Goal: Task Accomplishment & Management: Manage account settings

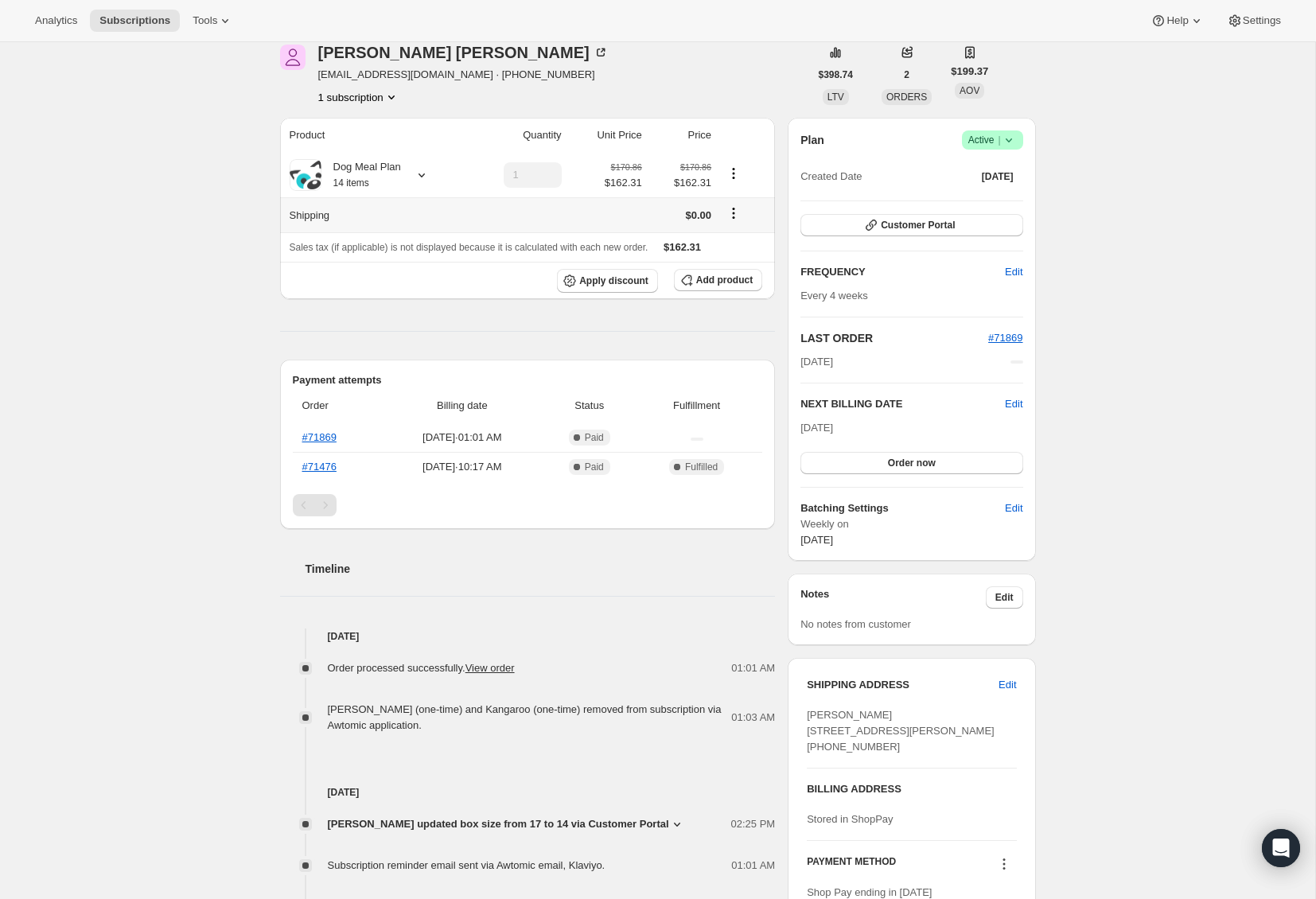
scroll to position [72, 0]
click at [315, 439] on link "#71869" at bounding box center [320, 435] width 35 height 12
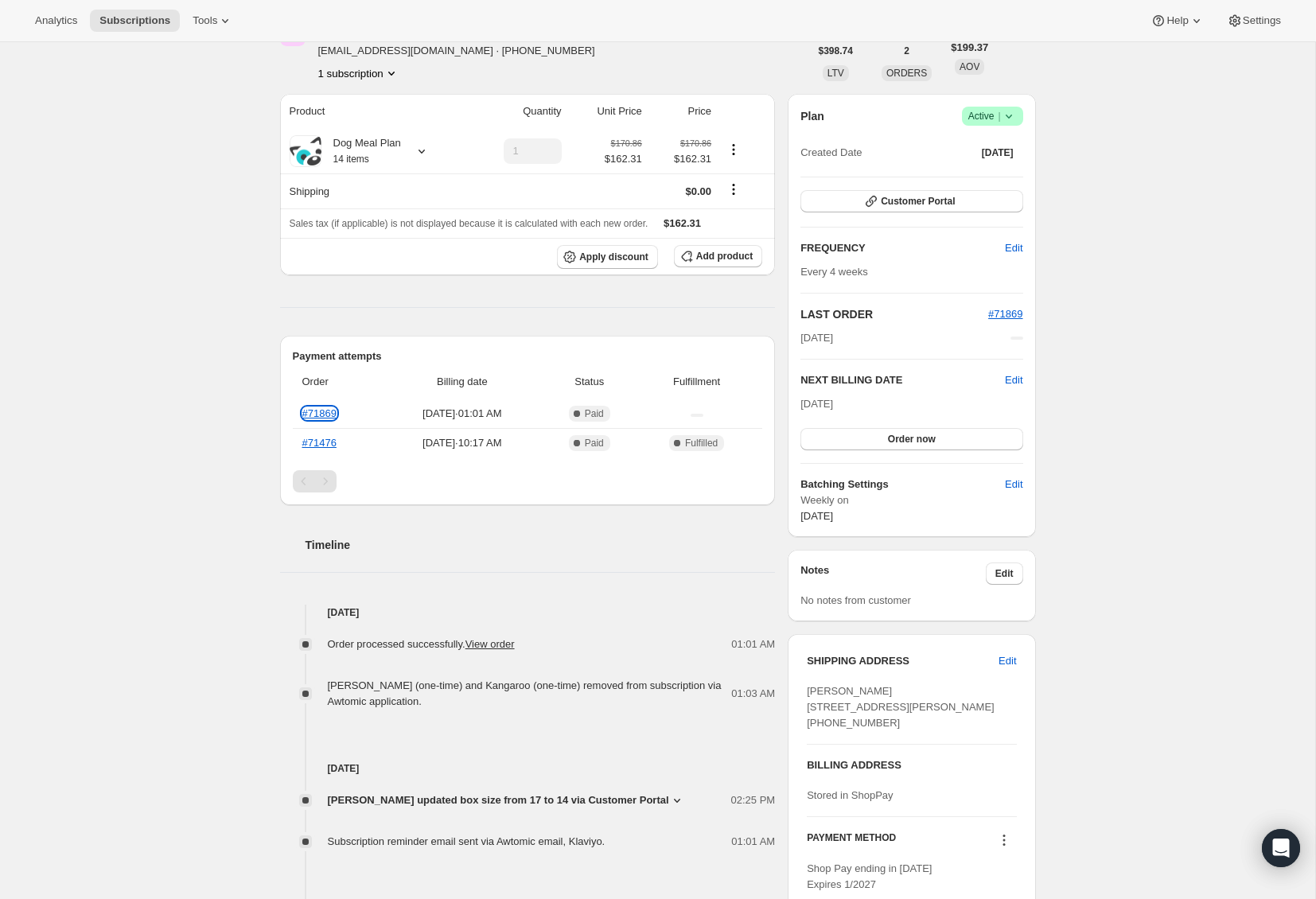
scroll to position [102, 0]
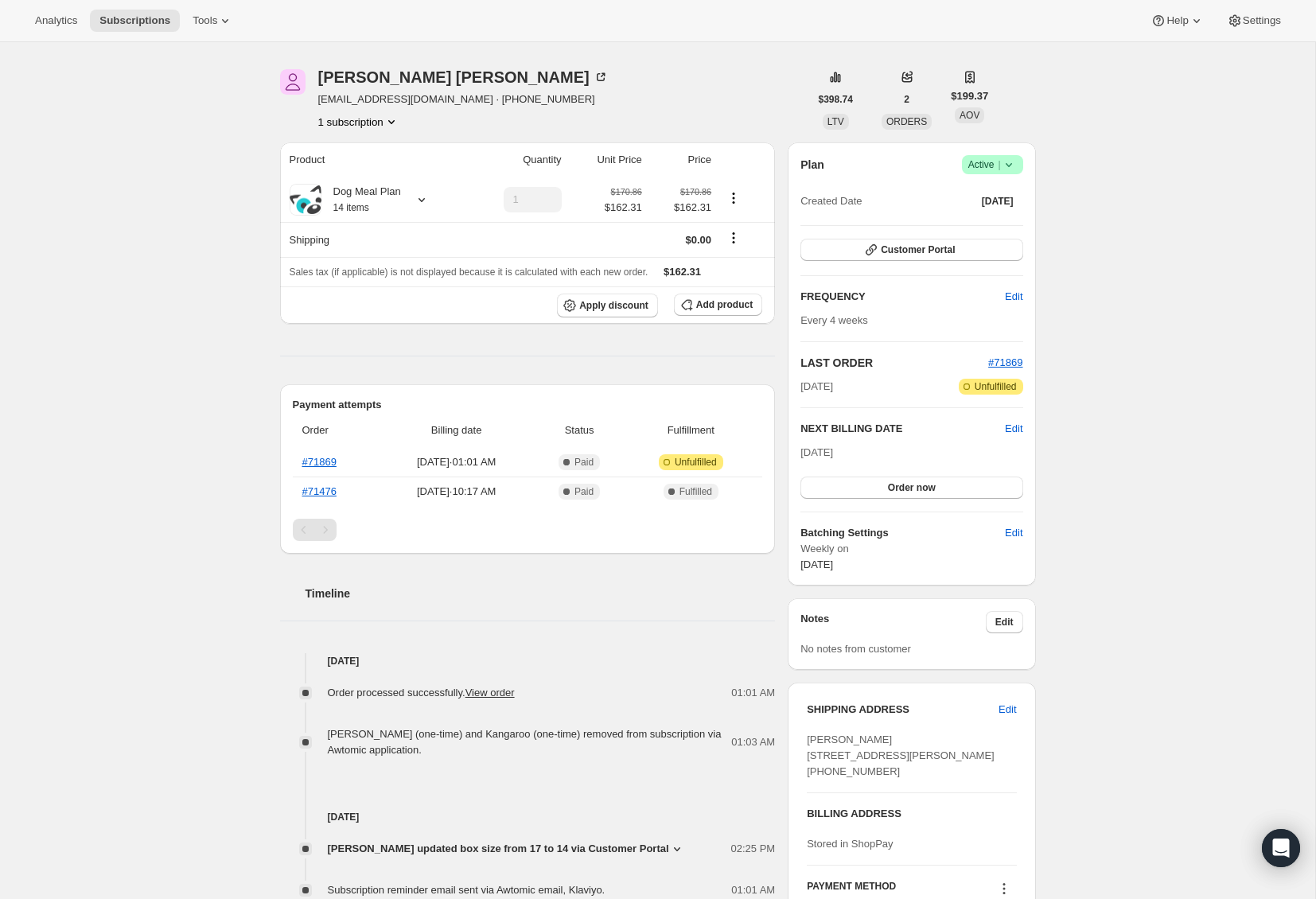
scroll to position [48, 0]
click at [1013, 360] on span "#71869" at bounding box center [1005, 360] width 35 height 12
click at [1014, 425] on span "Edit" at bounding box center [1014, 426] width 18 height 16
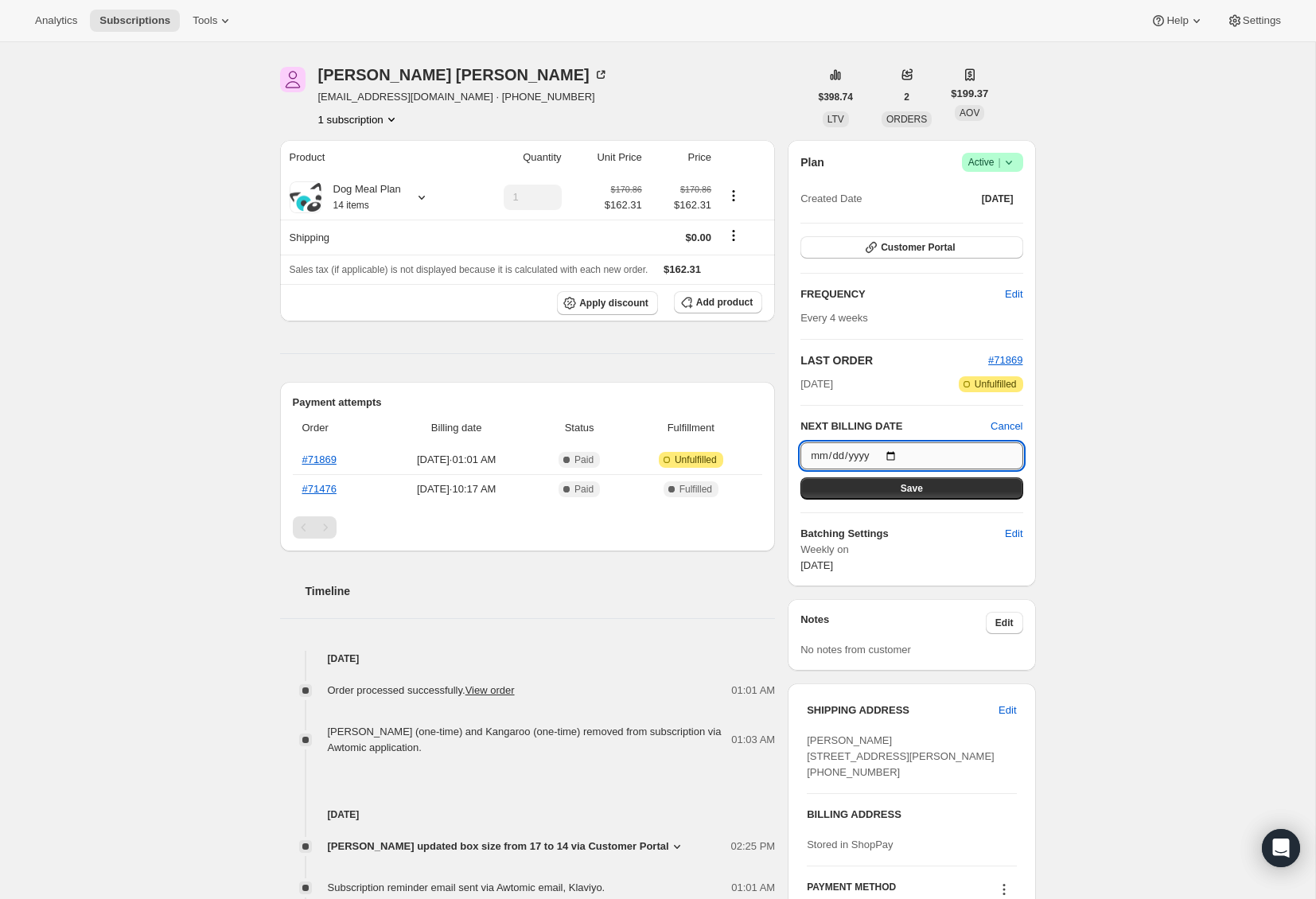
drag, startPoint x: 945, startPoint y: 450, endPoint x: 931, endPoint y: 456, distance: 15.2
click at [945, 450] on input "[DATE]" at bounding box center [911, 456] width 222 height 27
click at [897, 451] on input "[DATE]" at bounding box center [911, 456] width 222 height 27
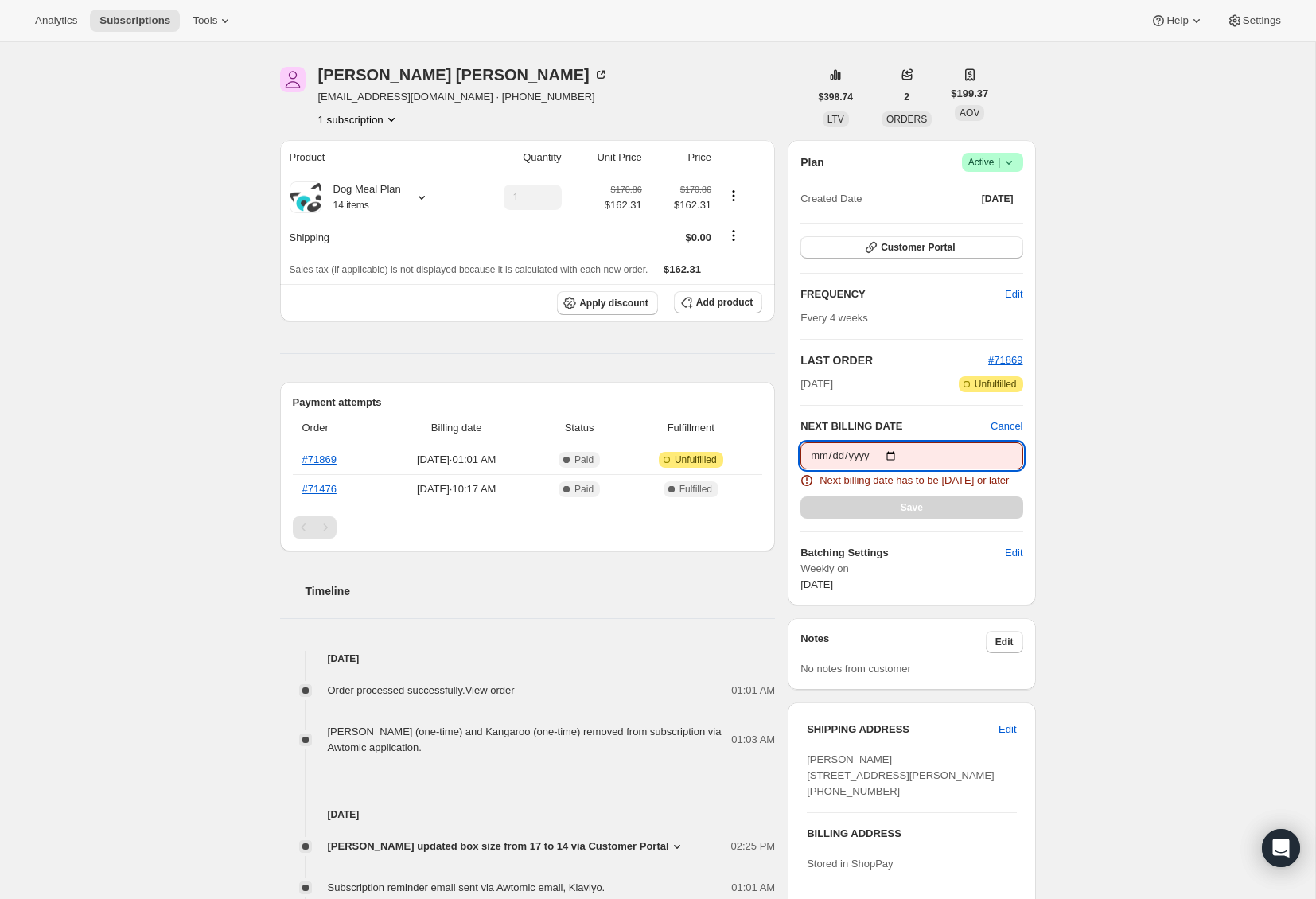
type input "[DATE]"
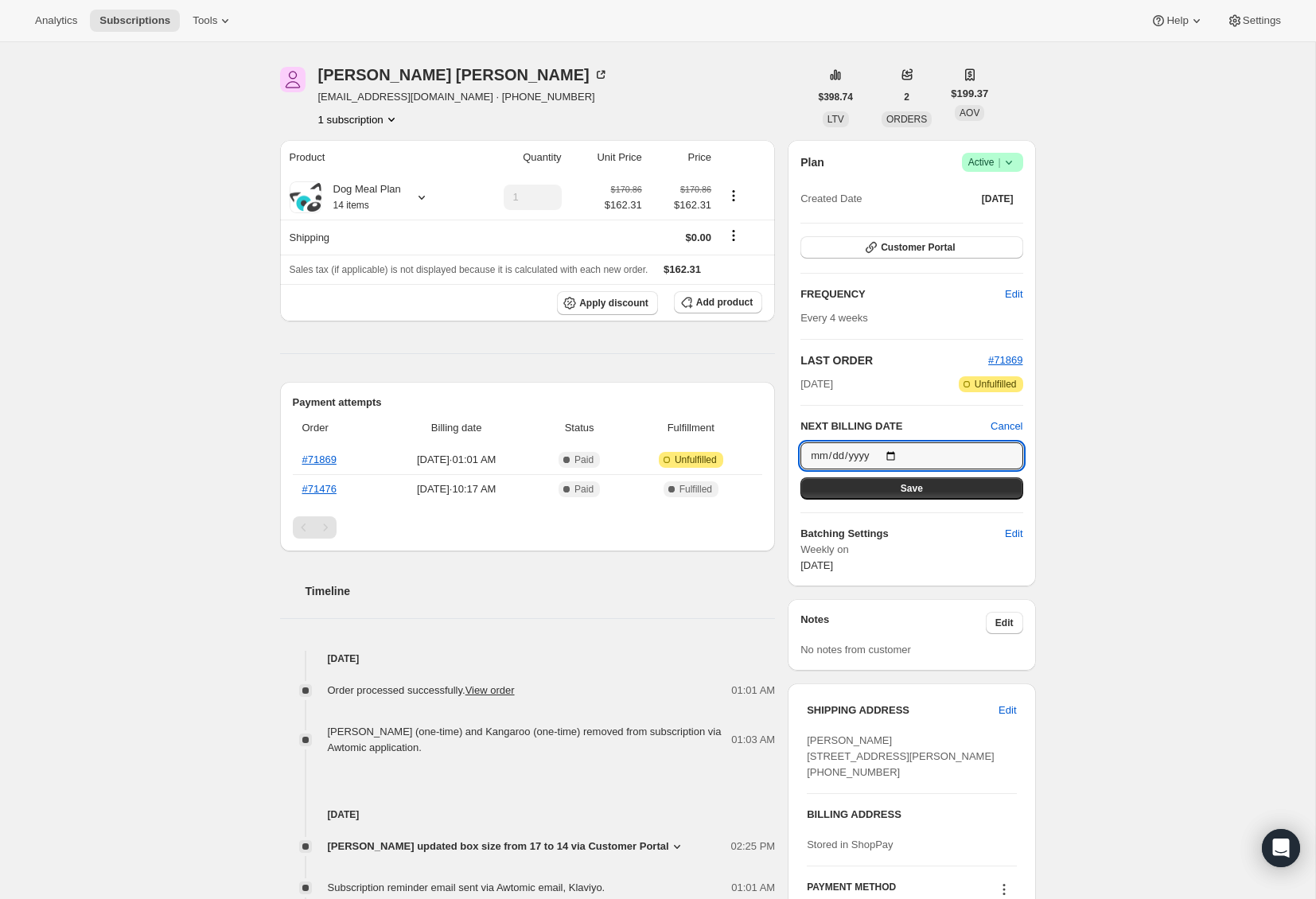
click at [1223, 583] on div "Subscription #33552728294. This page is ready Subscription #33552728294 Success…" at bounding box center [658, 703] width 1315 height 1419
click at [1013, 428] on span "Cancel" at bounding box center [1007, 426] width 32 height 16
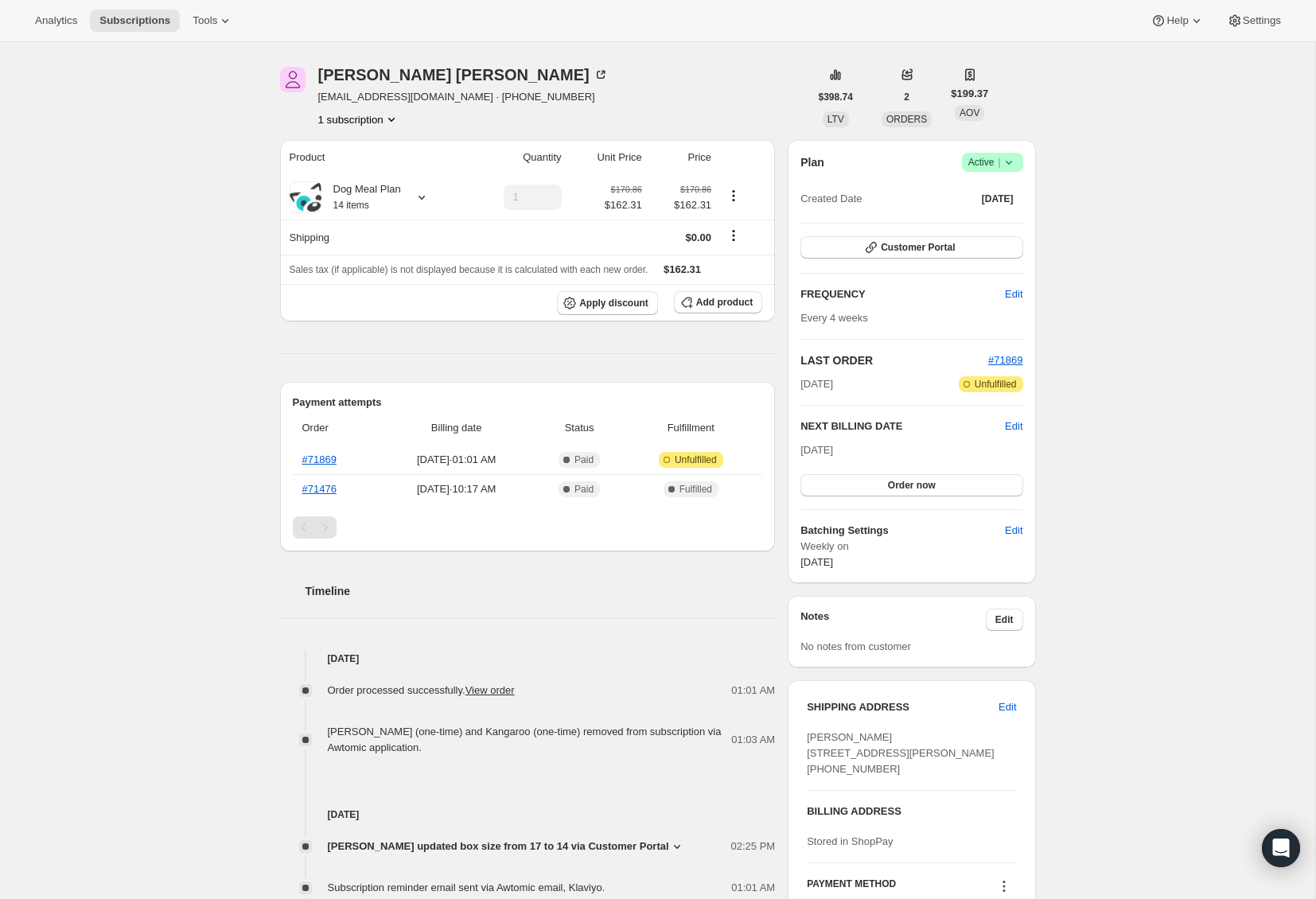
click at [1152, 421] on div "Subscription #33552728294. This page is ready Subscription #33552728294 Success…" at bounding box center [658, 703] width 1315 height 1419
